Goal: Task Accomplishment & Management: Contribute content

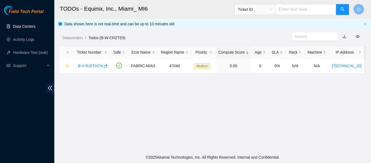
click at [20, 27] on link "Data Centers" at bounding box center [24, 26] width 22 height 4
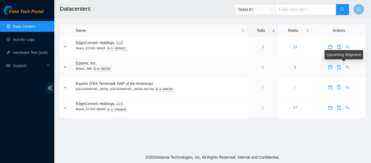
click at [345, 67] on icon "swap" at bounding box center [347, 67] width 4 height 4
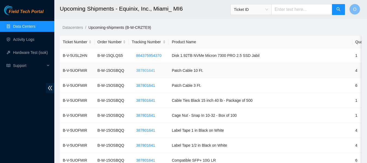
click at [148, 69] on span "387801641" at bounding box center [145, 70] width 19 height 6
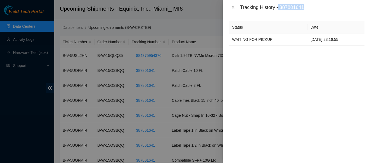
drag, startPoint x: 280, startPoint y: 7, endPoint x: 312, endPoint y: 8, distance: 32.1
click at [312, 8] on div "Tracking History - 387801641" at bounding box center [302, 7] width 124 height 6
click at [284, 67] on div "Status Date WAITING FOR PICKUP 15-09-2025 23:16:55" at bounding box center [297, 89] width 148 height 148
click at [232, 5] on icon "close" at bounding box center [233, 7] width 4 height 4
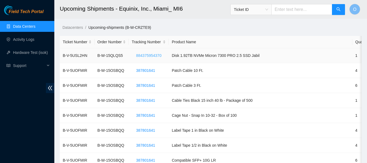
click at [147, 54] on span "884375954370" at bounding box center [148, 55] width 25 height 6
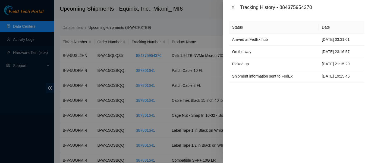
click at [231, 5] on icon "close" at bounding box center [233, 7] width 4 height 4
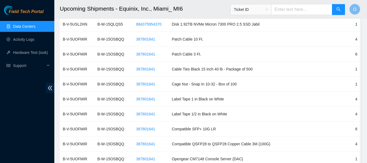
scroll to position [109, 0]
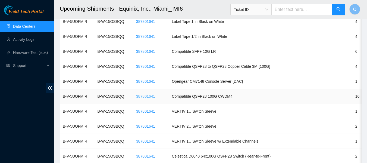
click at [147, 94] on span "387801641" at bounding box center [145, 96] width 19 height 6
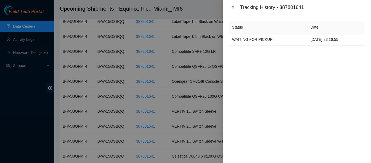
click at [234, 6] on icon "close" at bounding box center [233, 7] width 4 height 4
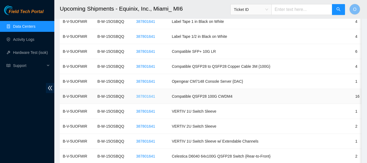
scroll to position [217, 0]
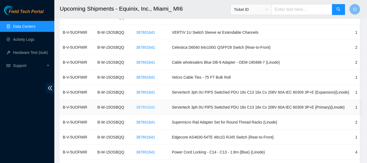
click at [148, 106] on span "387801641" at bounding box center [145, 107] width 19 height 6
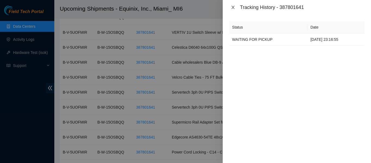
click at [230, 8] on button "Close" at bounding box center [233, 7] width 8 height 5
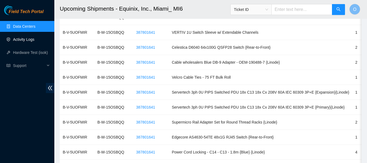
click at [25, 38] on link "Activity Logs" at bounding box center [23, 39] width 21 height 4
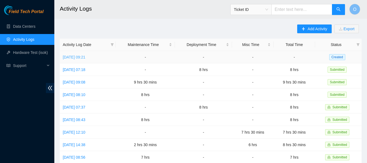
click at [85, 59] on link "Tue, 16 Sep 2025 09:21" at bounding box center [74, 57] width 23 height 4
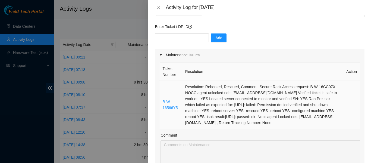
scroll to position [81, 0]
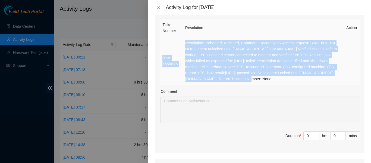
drag, startPoint x: 161, startPoint y: 39, endPoint x: 287, endPoint y: 79, distance: 132.0
click at [287, 79] on tr "B-W-16566Y5 Resolution: Rebooted, Rescued, Comment: Secure Rack Access request:…" at bounding box center [259, 61] width 201 height 48
copy tr "B-W-16566Y5 Resolution: Rebooted, Rescued, Comment: Secure Rack Access request:…"
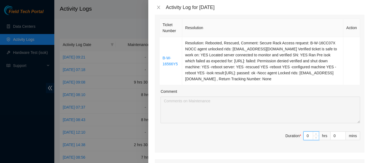
drag, startPoint x: 307, startPoint y: 138, endPoint x: 293, endPoint y: 138, distance: 13.9
click at [294, 138] on span "Duration * 0 hrs 0 mins" at bounding box center [259, 138] width 201 height 15
type input "8"
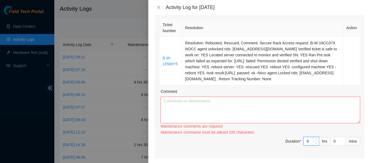
type input "8"
paste textarea "B-W-16566Y5 Resolution: Rebooted, Rescued, Comment: Secure Rack Access request:…"
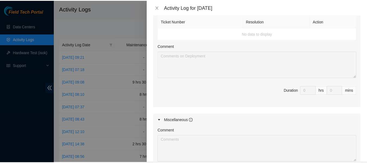
scroll to position [325, 0]
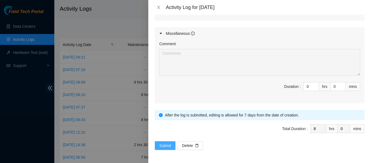
type textarea "B-W-16566Y5 Resolution: Rebooted, Rescued, Comment: Secure Rack Access request:…"
click at [161, 147] on span "Submit" at bounding box center [165, 145] width 12 height 6
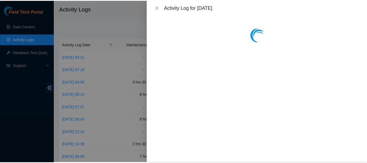
scroll to position [0, 0]
